Goal: Task Accomplishment & Management: Use online tool/utility

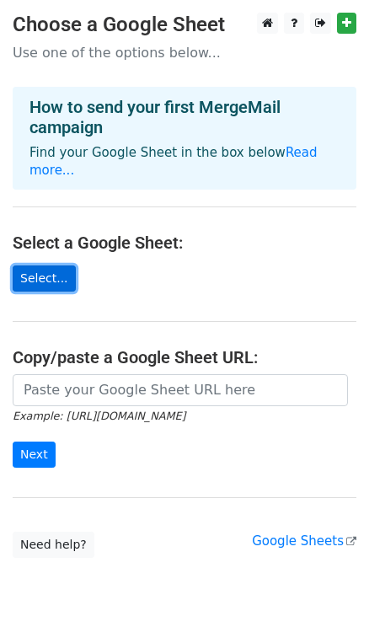
click at [46, 266] on link "Select..." at bounding box center [44, 279] width 63 height 26
click at [35, 266] on link "Select..." at bounding box center [44, 279] width 63 height 26
click at [37, 266] on link "Select..." at bounding box center [44, 279] width 63 height 26
click at [15, 266] on link "Select..." at bounding box center [44, 279] width 63 height 26
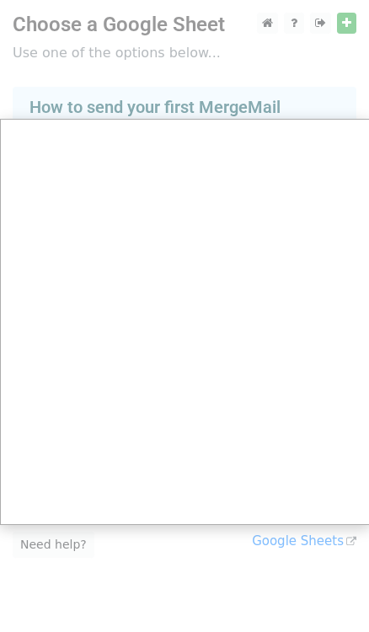
click at [132, 109] on div at bounding box center [184, 336] width 369 height 672
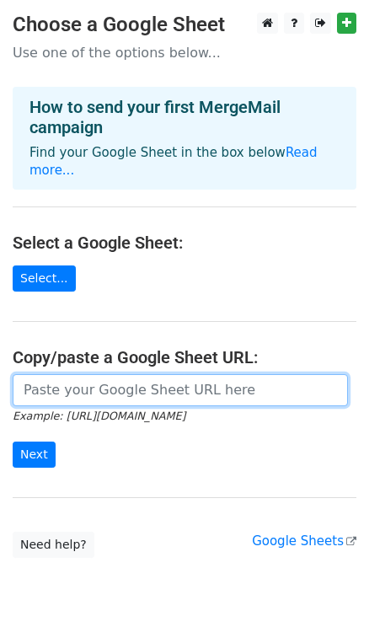
click at [67, 374] on input "url" at bounding box center [181, 390] width 336 height 32
click at [84, 374] on input "url" at bounding box center [181, 390] width 336 height 32
paste input "[URL][DOMAIN_NAME]"
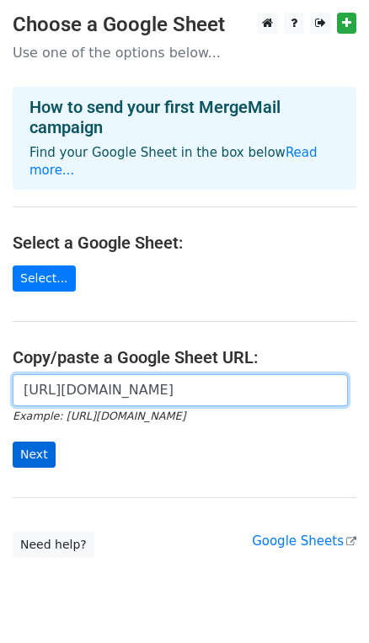
type input "[URL][DOMAIN_NAME]"
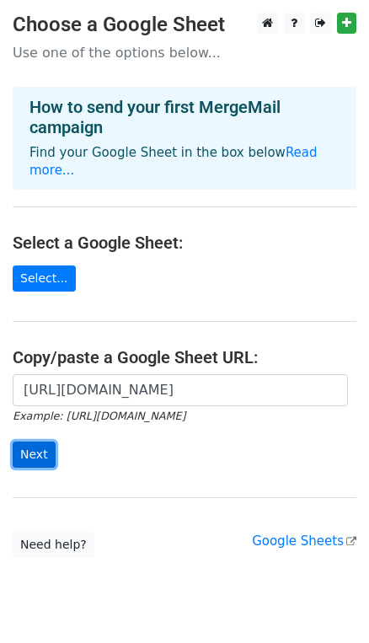
scroll to position [0, 0]
click at [36, 444] on input "Next" at bounding box center [34, 455] width 43 height 26
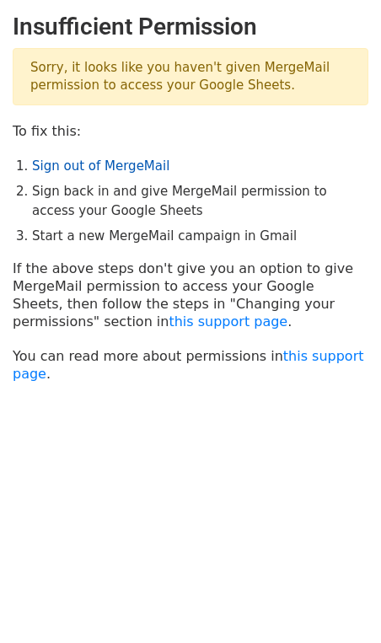
click at [127, 164] on link "Sign out of MergeMail" at bounding box center [100, 166] width 137 height 15
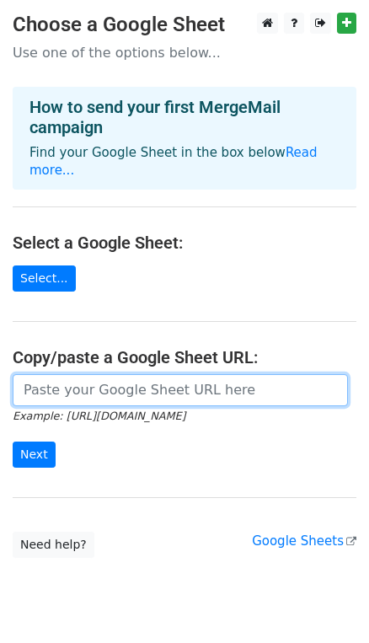
click at [43, 374] on input "url" at bounding box center [181, 390] width 336 height 32
paste input "[URL][DOMAIN_NAME]"
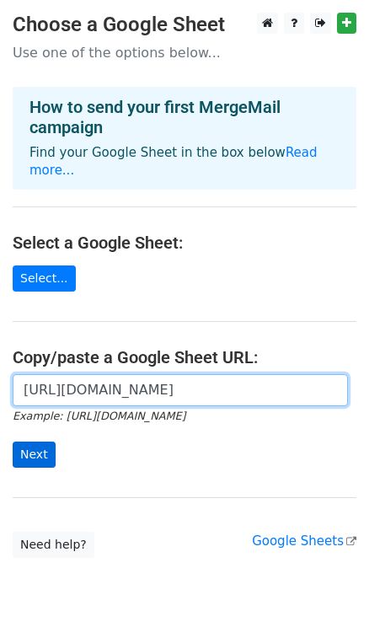
type input "[URL][DOMAIN_NAME]"
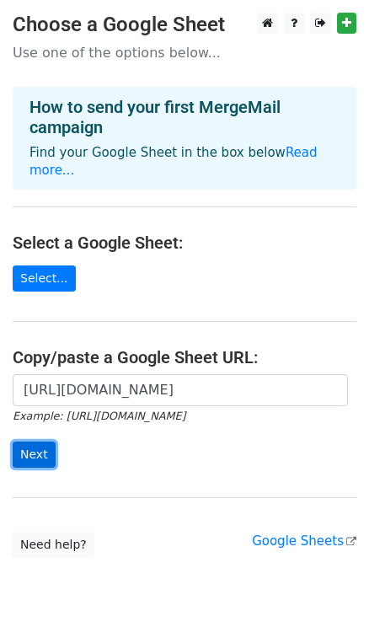
scroll to position [0, 0]
click at [33, 442] on input "Next" at bounding box center [34, 455] width 43 height 26
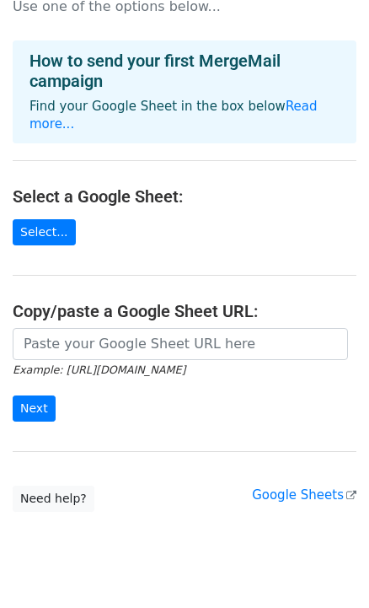
scroll to position [63, 0]
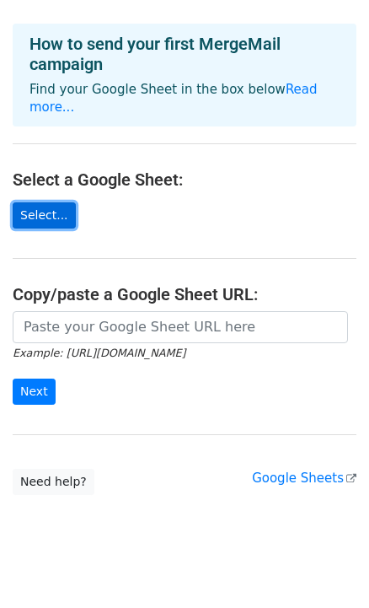
click at [45, 202] on link "Select..." at bounding box center [44, 215] width 63 height 26
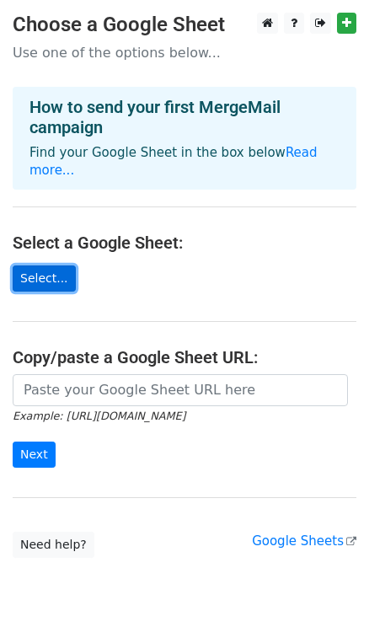
click at [31, 266] on link "Select..." at bounding box center [44, 279] width 63 height 26
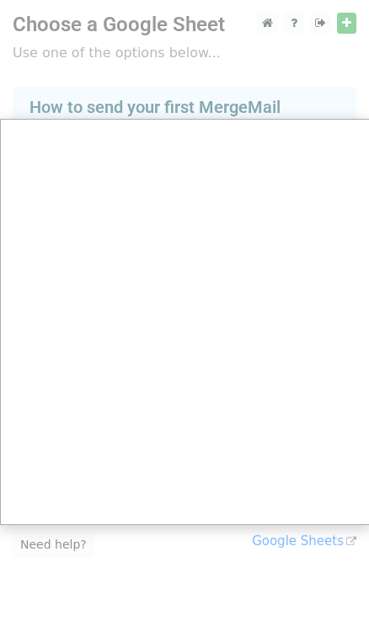
click at [317, 25] on div at bounding box center [184, 336] width 369 height 672
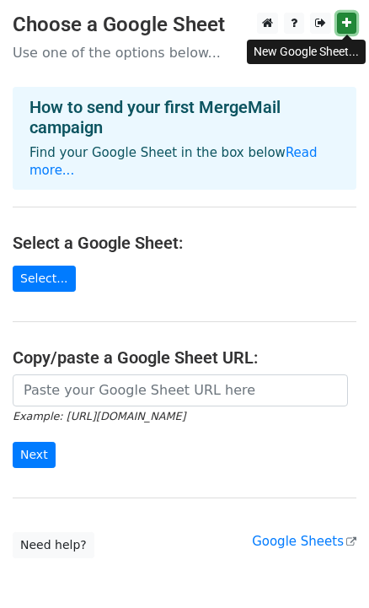
click at [347, 27] on icon at bounding box center [346, 23] width 9 height 12
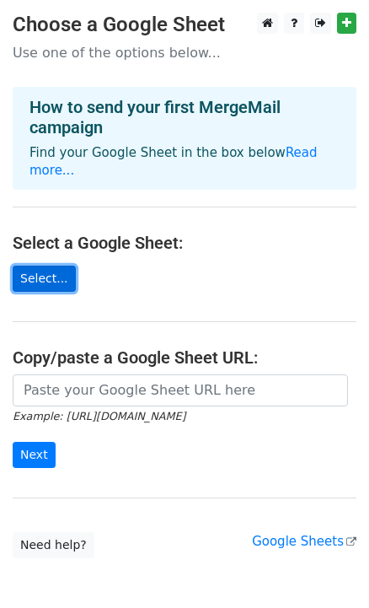
click at [40, 266] on link "Select..." at bounding box center [44, 279] width 63 height 26
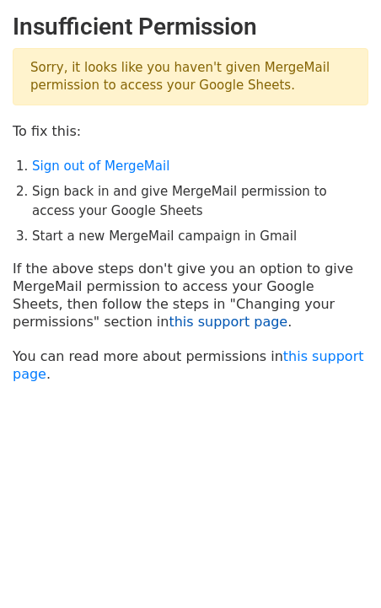
click at [169, 319] on link "this support page" at bounding box center [228, 322] width 119 height 16
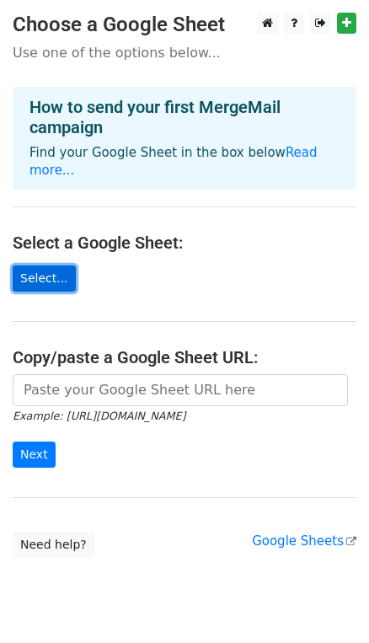
click at [52, 266] on link "Select..." at bounding box center [44, 279] width 63 height 26
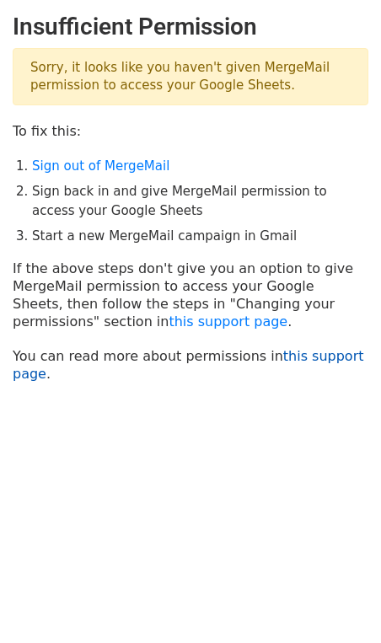
click at [317, 359] on link "this support page" at bounding box center [189, 365] width 352 height 34
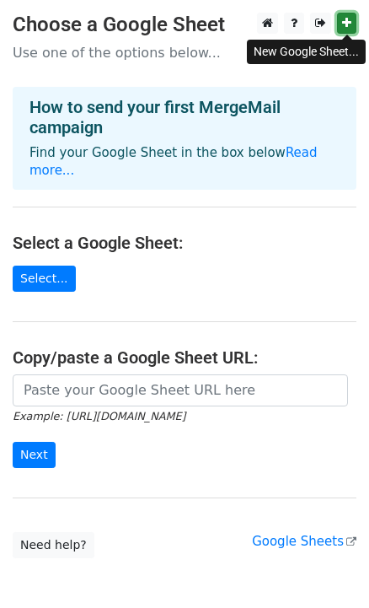
click at [347, 18] on icon at bounding box center [346, 23] width 9 height 12
click at [288, 147] on link "Read more..." at bounding box center [174, 161] width 288 height 33
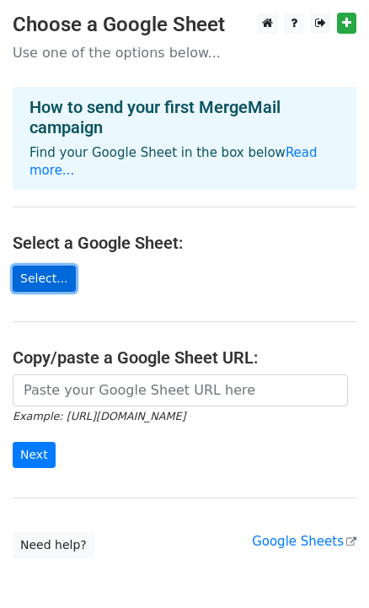
click at [44, 266] on link "Select..." at bounding box center [44, 279] width 63 height 26
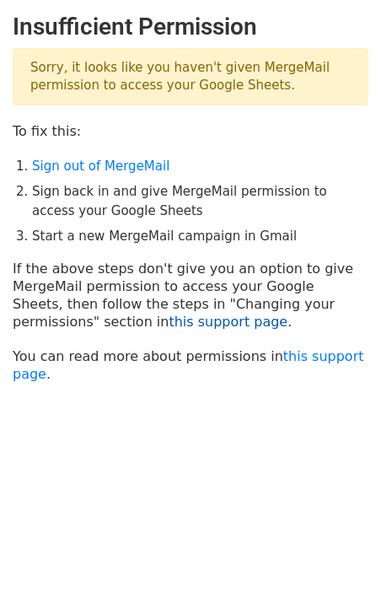
click at [169, 323] on link "this support page" at bounding box center [228, 322] width 119 height 16
click at [126, 164] on link "Sign out of MergeMail" at bounding box center [100, 166] width 137 height 15
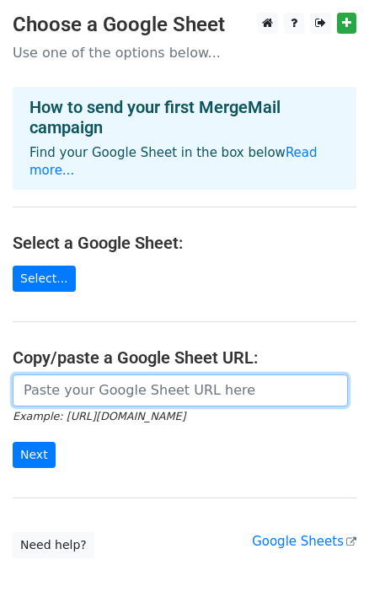
click at [46, 374] on input "url" at bounding box center [181, 390] width 336 height 32
paste input "first_name last_name email adress recipient recipient [PERSON_NAME] [PERSON_NAM…"
click at [47, 374] on input "url" at bounding box center [181, 390] width 336 height 32
click at [26, 374] on input "url" at bounding box center [181, 390] width 336 height 32
paste input "[URL][DOMAIN_NAME]"
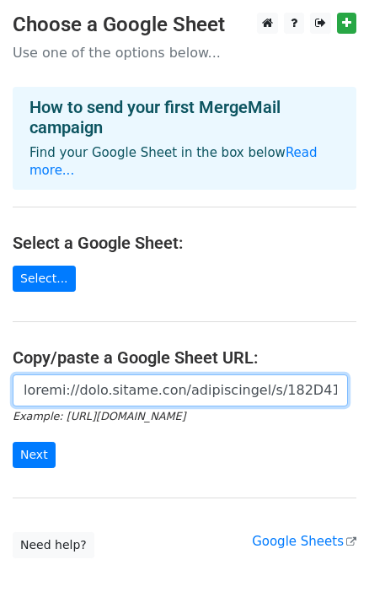
scroll to position [0, 515]
type input "fhttps://[DOMAIN_NAME][URL] last_name email adress recipient recipient [PERSON_…"
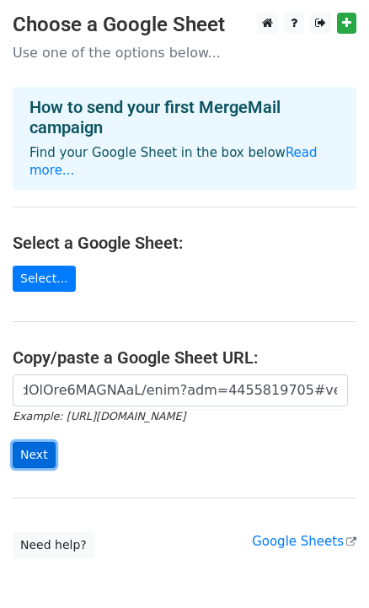
scroll to position [0, 0]
click at [32, 442] on input "Next" at bounding box center [34, 455] width 43 height 26
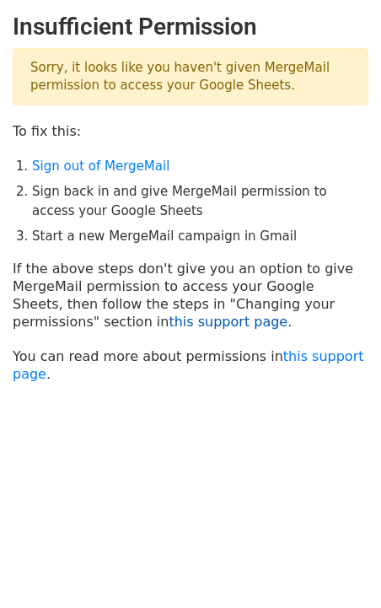
click at [169, 326] on link "this support page" at bounding box center [228, 322] width 119 height 16
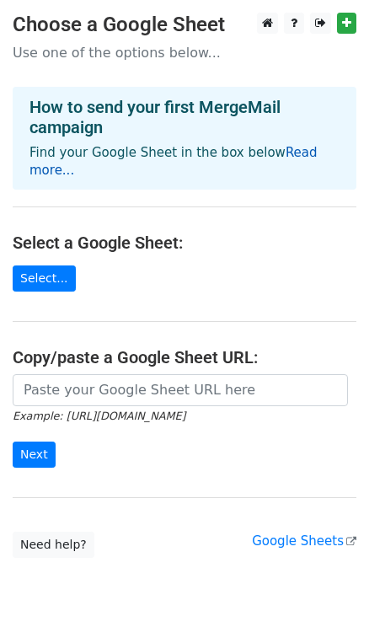
click at [301, 148] on link "Read more..." at bounding box center [174, 161] width 288 height 33
click at [294, 20] on icon at bounding box center [294, 23] width 7 height 12
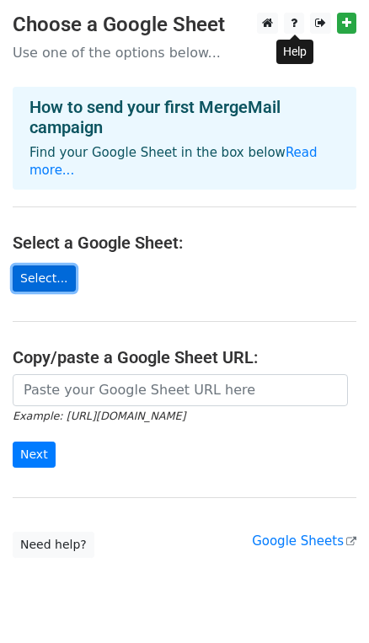
click at [29, 270] on link "Select..." at bounding box center [44, 279] width 63 height 26
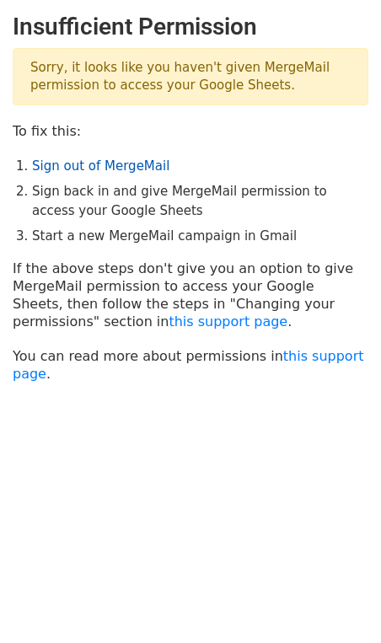
click at [126, 165] on link "Sign out of MergeMail" at bounding box center [100, 166] width 137 height 15
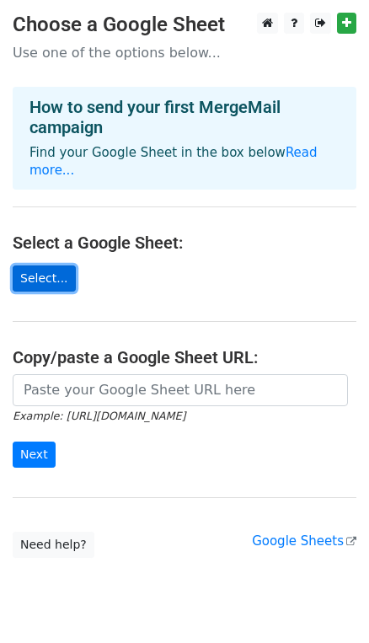
click at [45, 270] on link "Select..." at bounding box center [44, 279] width 63 height 26
